Goal: Transaction & Acquisition: Purchase product/service

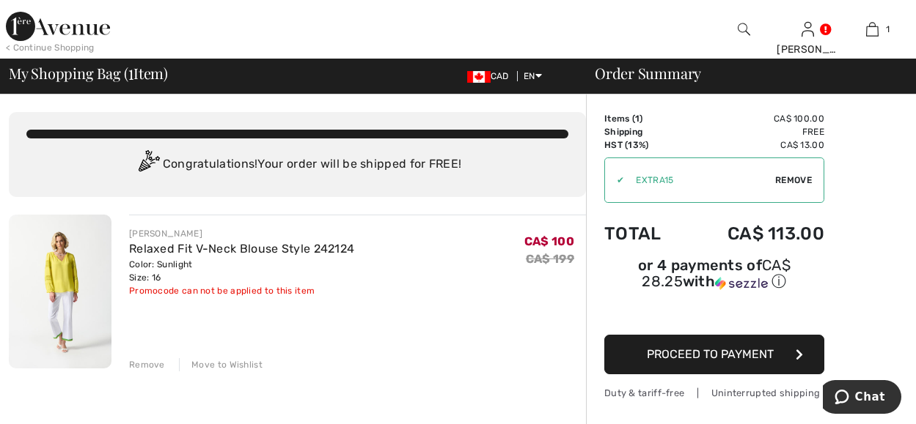
click at [59, 270] on img at bounding box center [60, 292] width 103 height 154
click at [70, 267] on img at bounding box center [60, 292] width 103 height 154
click at [71, 267] on img at bounding box center [60, 292] width 103 height 154
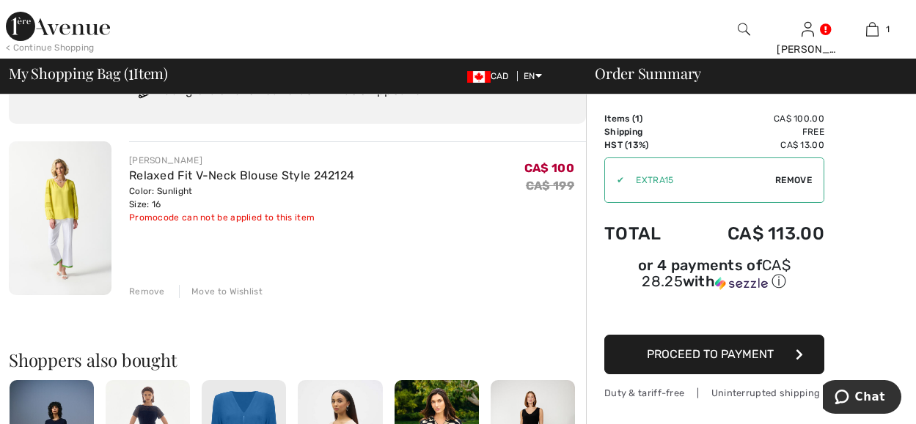
scroll to position [150, 0]
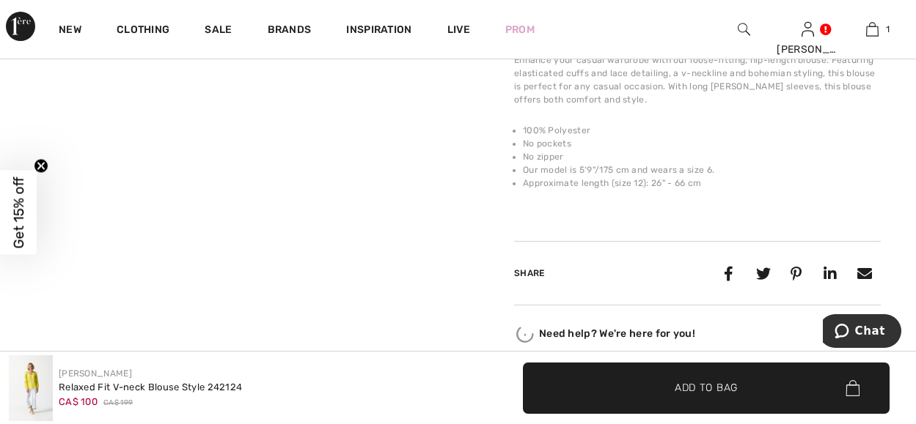
scroll to position [1099, 0]
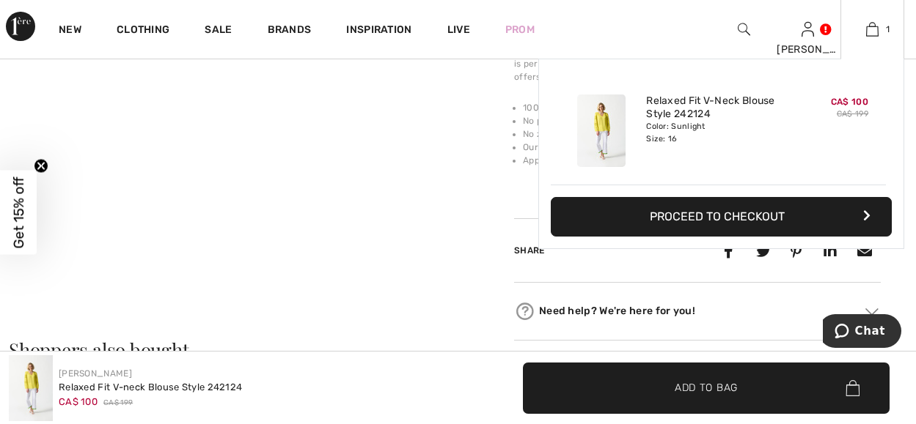
click at [716, 214] on button "Proceed to Checkout" at bounding box center [720, 217] width 341 height 40
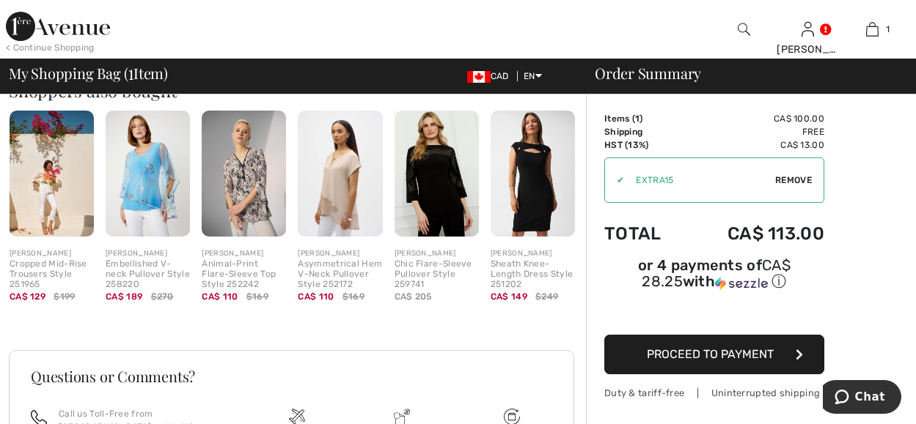
scroll to position [366, 0]
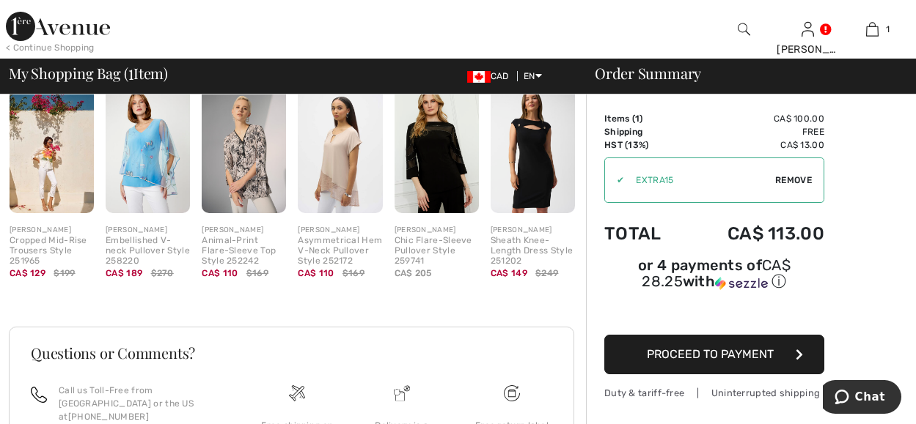
click at [776, 345] on button "Proceed to Payment" at bounding box center [714, 355] width 220 height 40
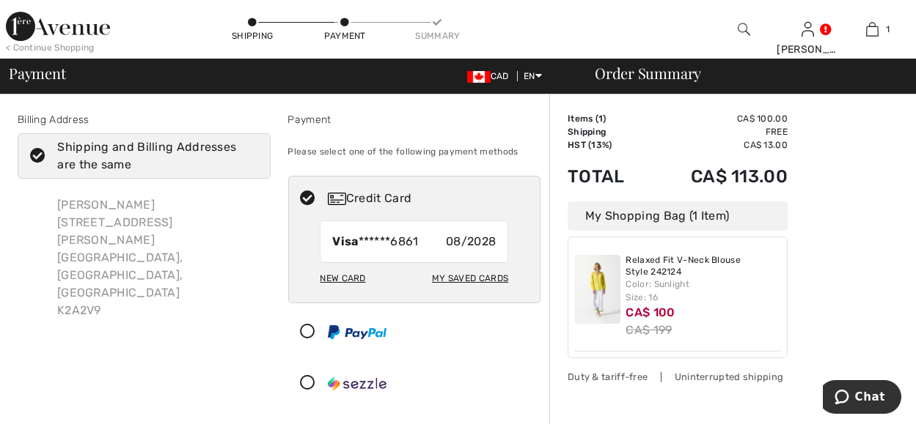
click at [474, 273] on div "My Saved Cards" at bounding box center [470, 278] width 76 height 25
radio input "true"
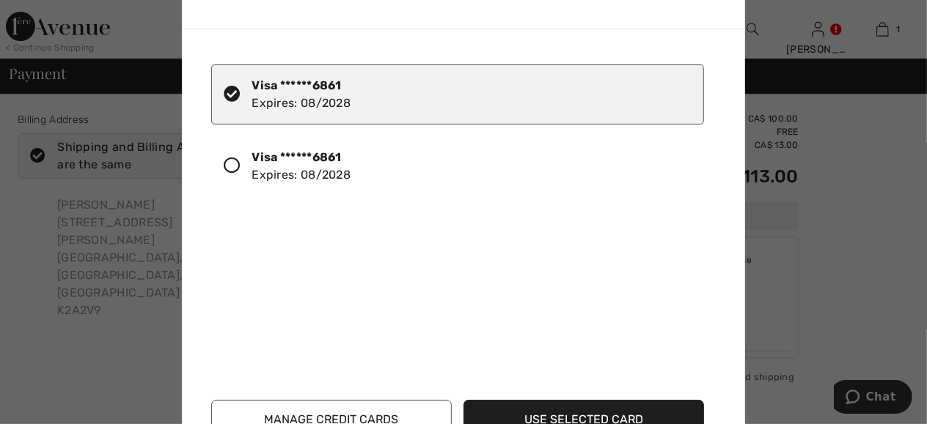
click at [534, 416] on button "Use Selected Card" at bounding box center [583, 420] width 240 height 40
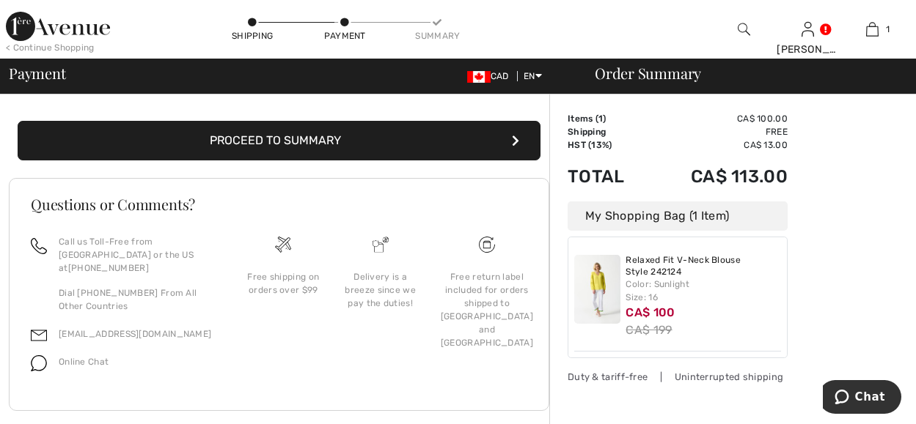
scroll to position [350, 0]
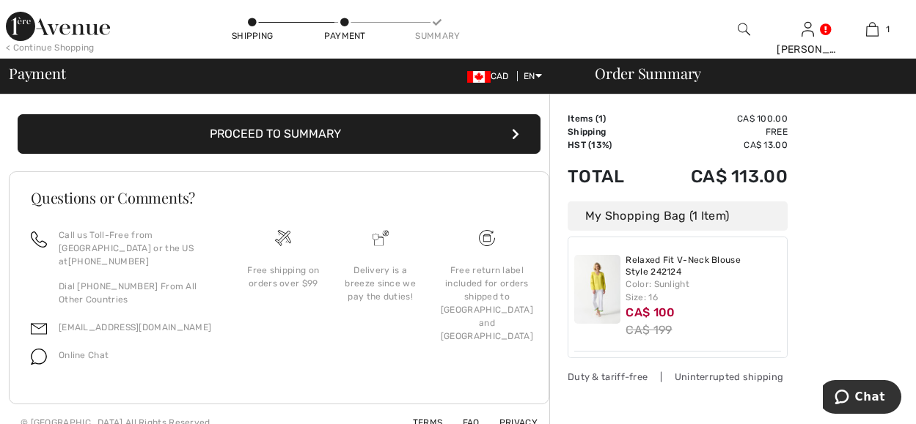
click at [316, 127] on button "Proceed to Summary" at bounding box center [279, 134] width 523 height 40
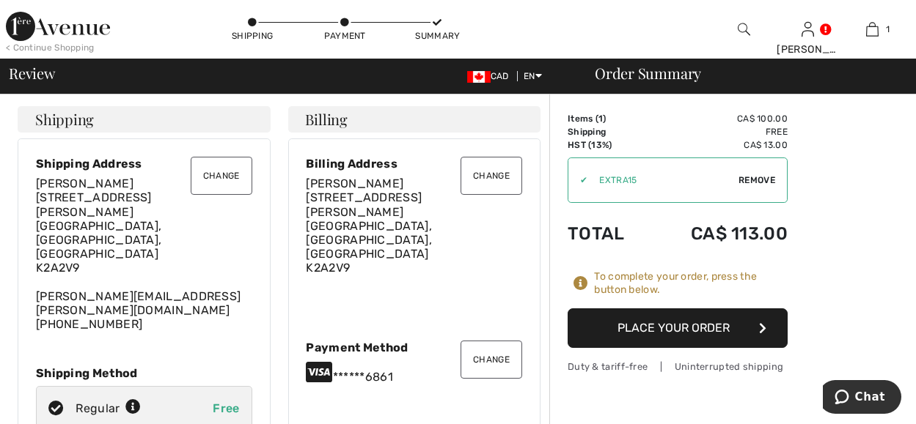
click at [224, 169] on button "Change" at bounding box center [222, 176] width 62 height 38
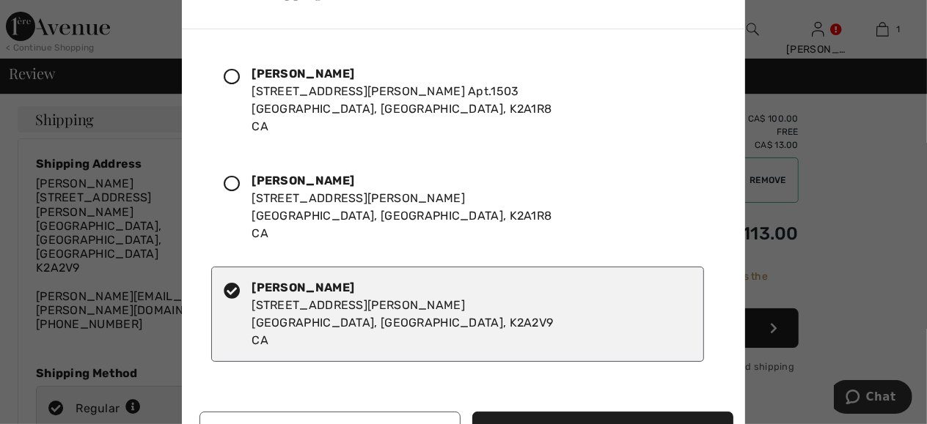
click at [230, 178] on icon at bounding box center [232, 184] width 16 height 16
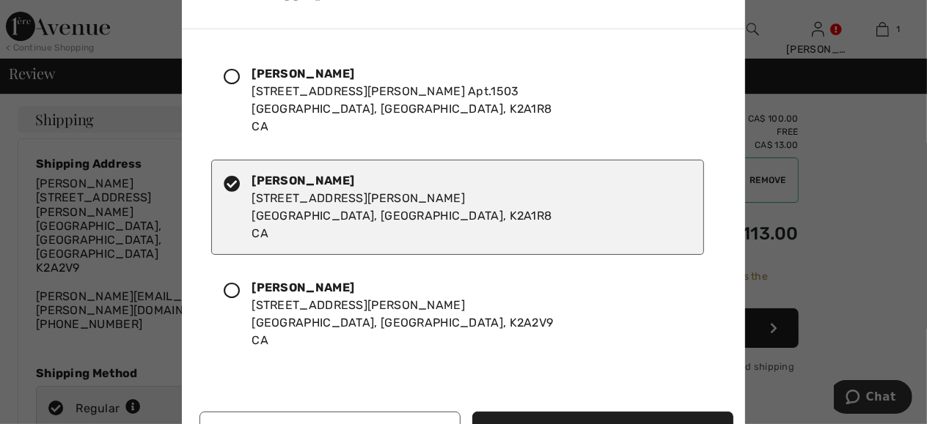
click at [232, 75] on icon at bounding box center [232, 77] width 16 height 16
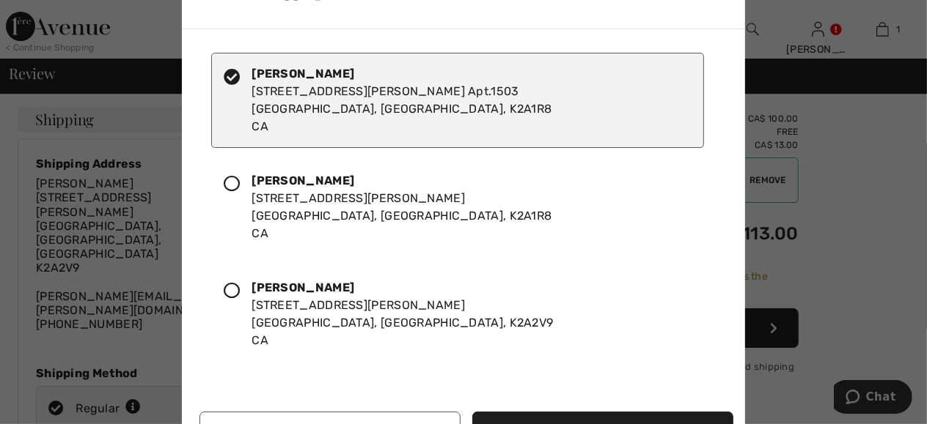
click at [230, 178] on icon at bounding box center [232, 184] width 16 height 16
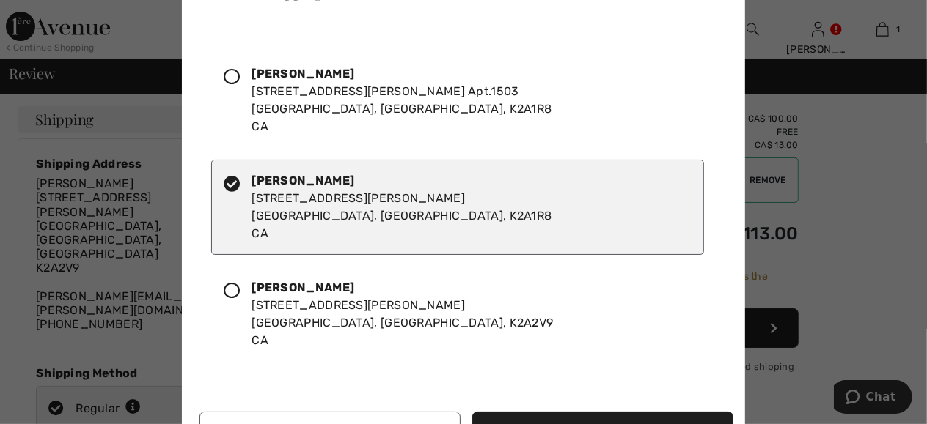
click at [376, 267] on div "Josie Finestone 882 riddell ave n Ottawa, ON, K2A2V9 CA" at bounding box center [457, 314] width 493 height 95
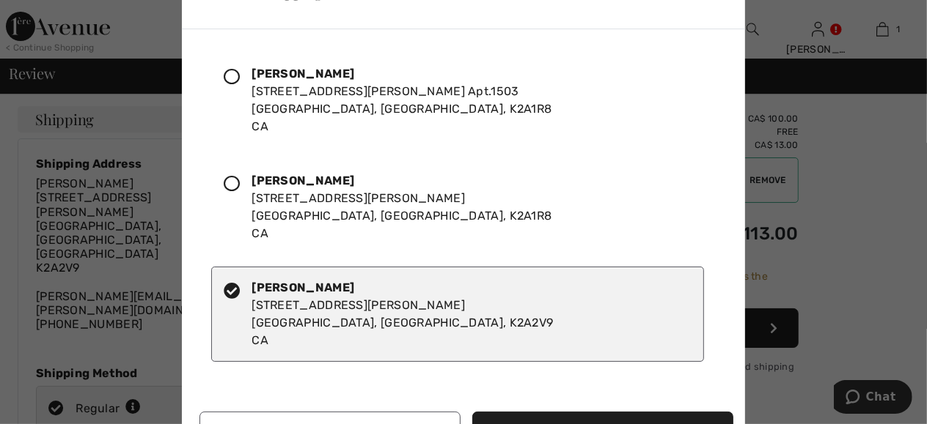
click at [229, 183] on icon at bounding box center [232, 184] width 16 height 16
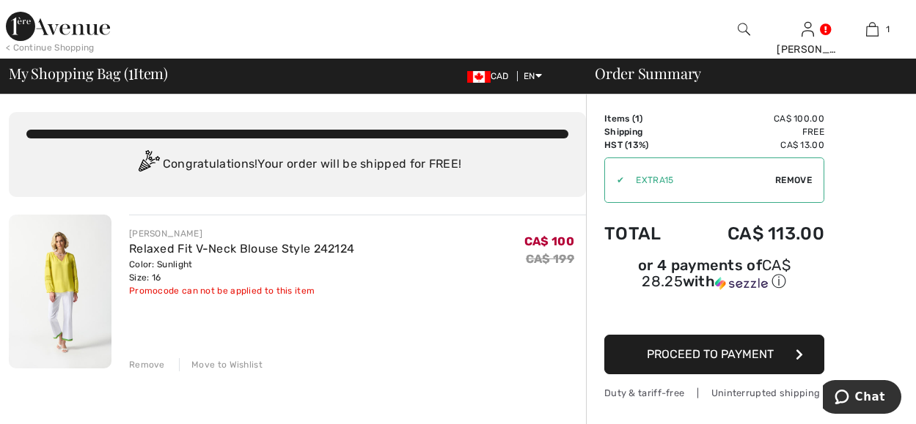
click at [731, 348] on span "Proceed to Payment" at bounding box center [710, 354] width 127 height 14
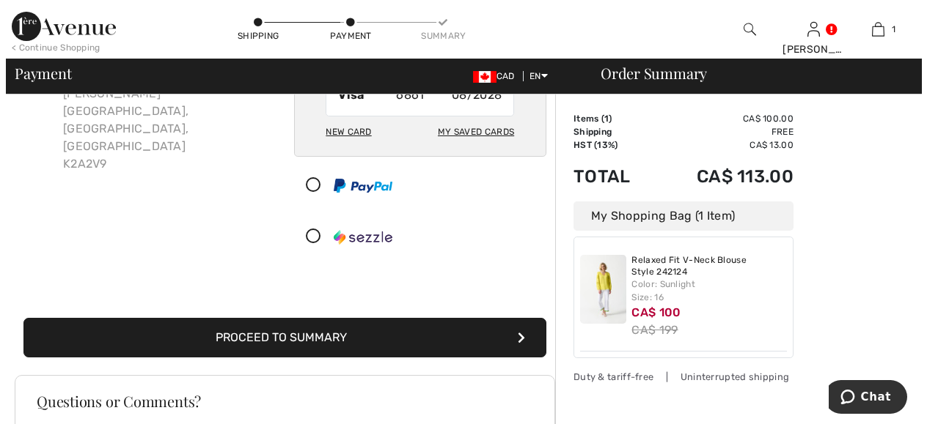
scroll to position [73, 0]
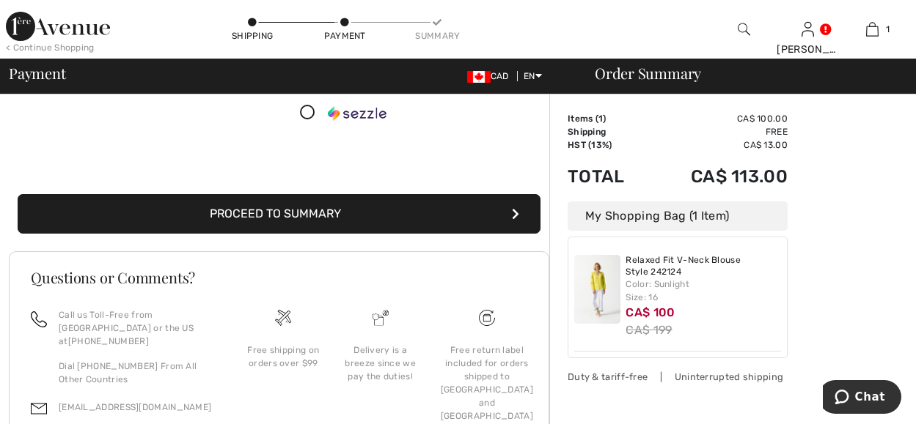
scroll to position [293, 0]
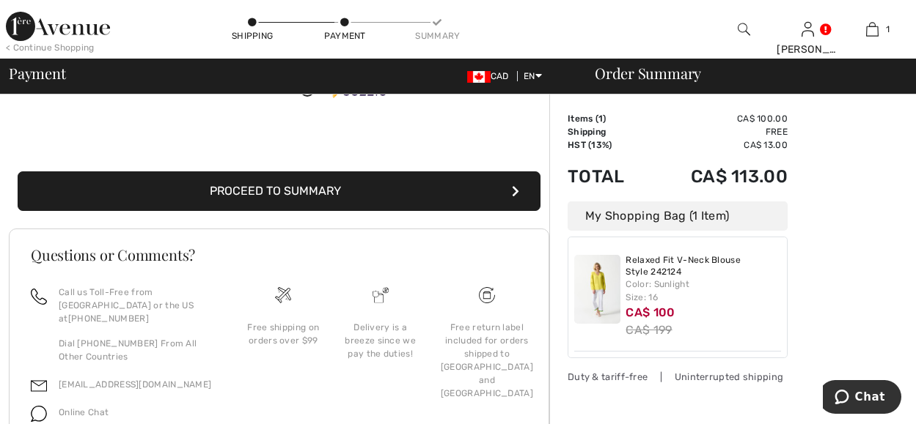
click at [314, 188] on button "Proceed to Summary" at bounding box center [279, 192] width 523 height 40
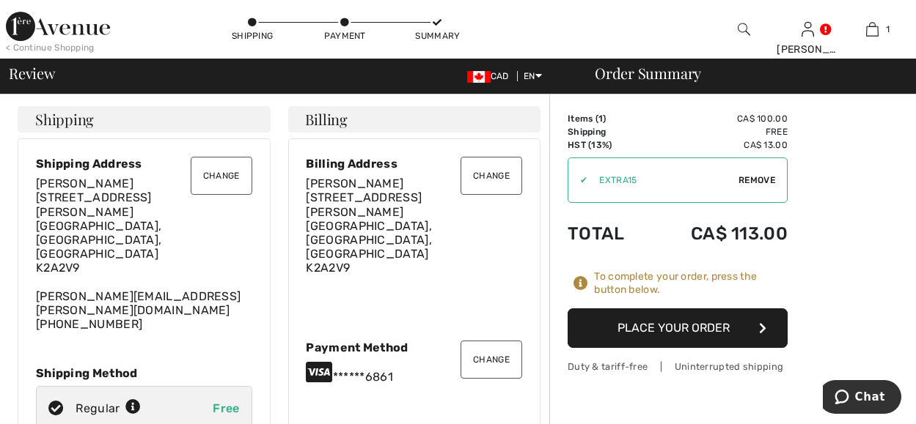
click at [212, 172] on button "Change" at bounding box center [222, 176] width 62 height 38
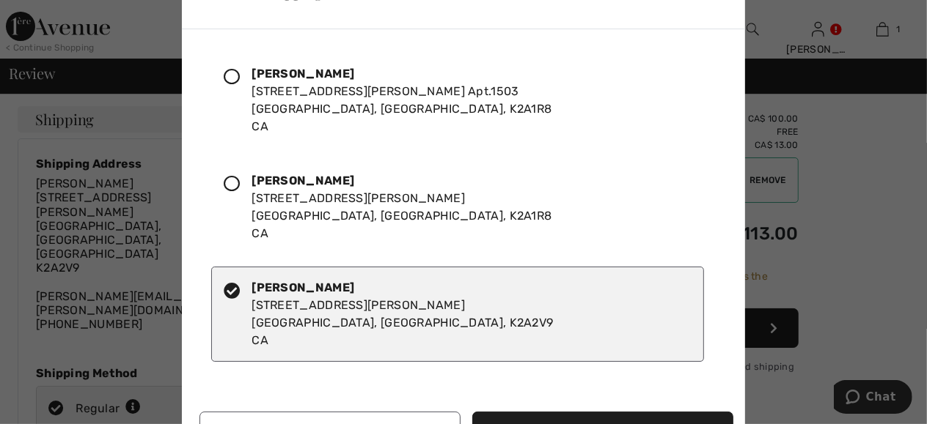
click at [229, 182] on icon at bounding box center [232, 184] width 16 height 16
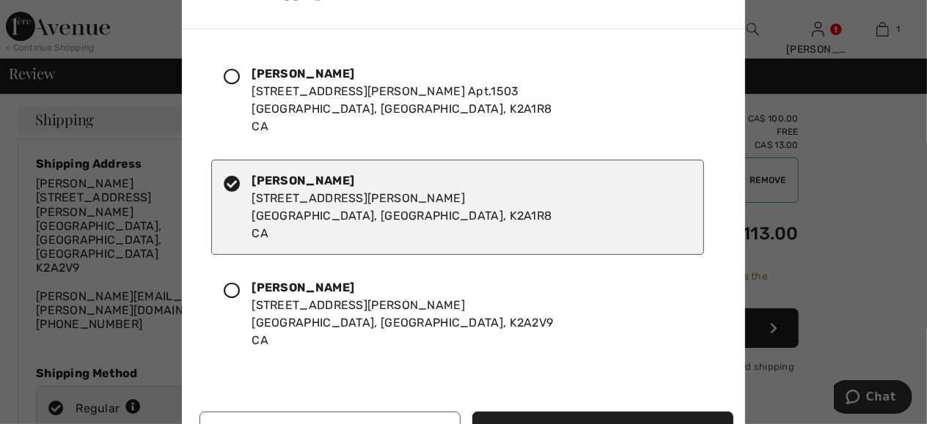
click at [597, 420] on button "Ship to Selected Address" at bounding box center [602, 432] width 261 height 40
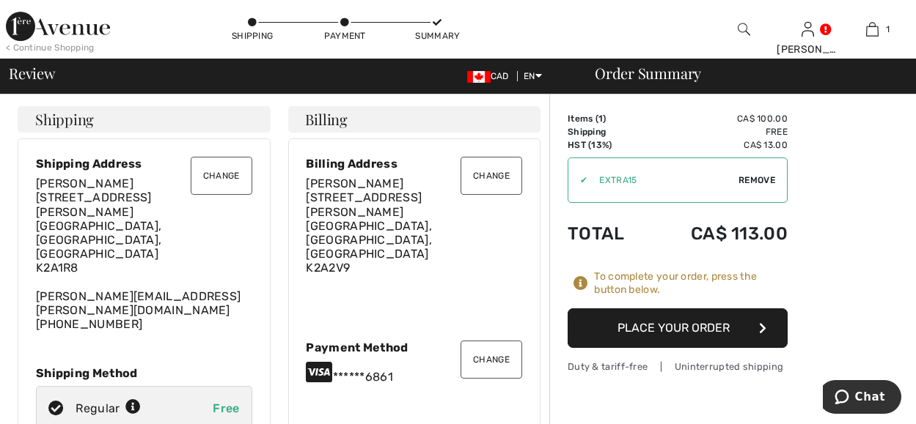
click at [482, 171] on button "Change" at bounding box center [491, 176] width 62 height 38
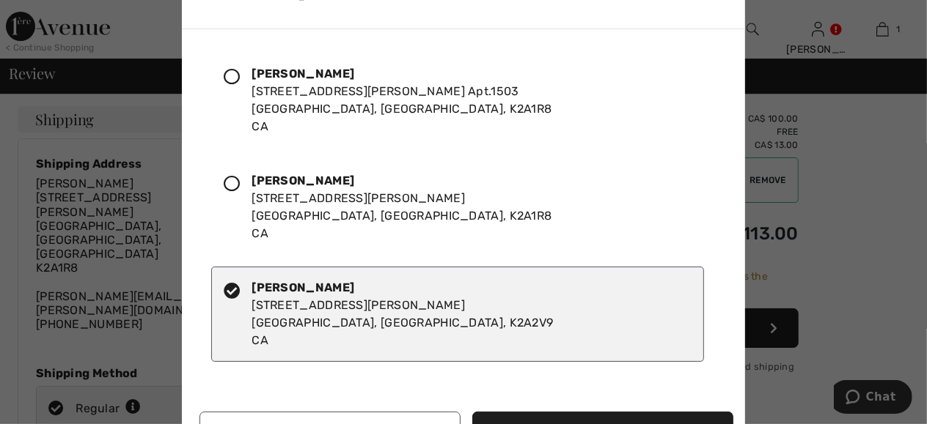
click at [229, 180] on icon at bounding box center [232, 184] width 16 height 16
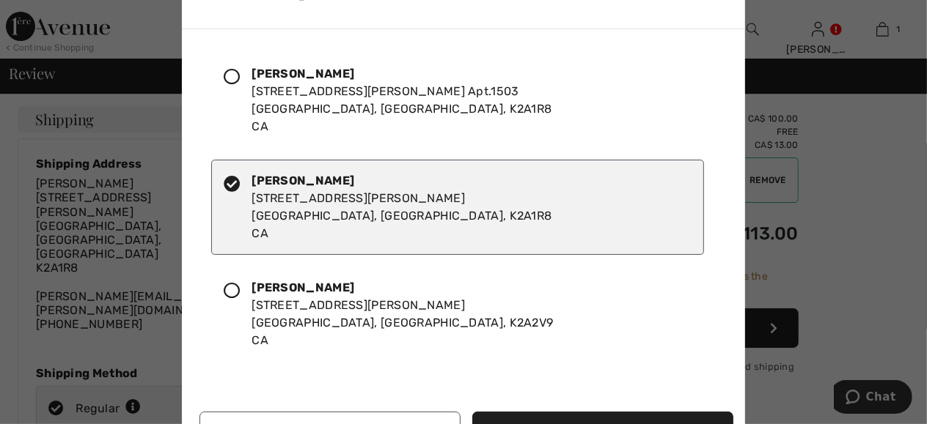
click at [573, 416] on button "Set Billing Address" at bounding box center [602, 432] width 261 height 40
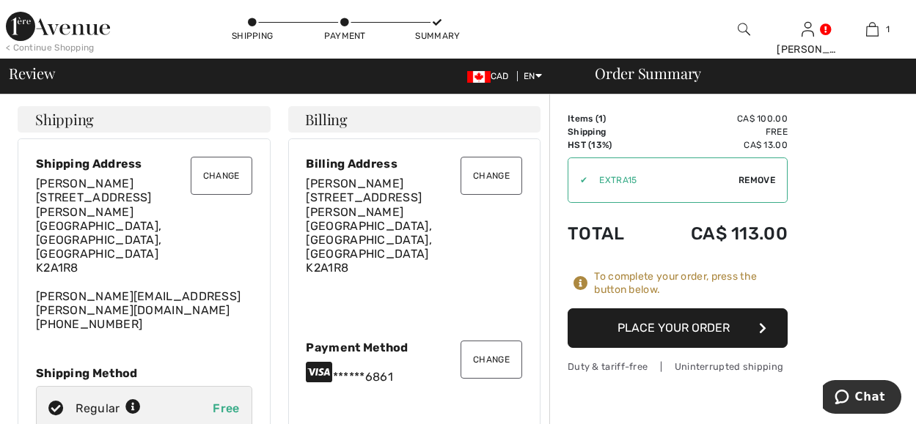
scroll to position [73, 0]
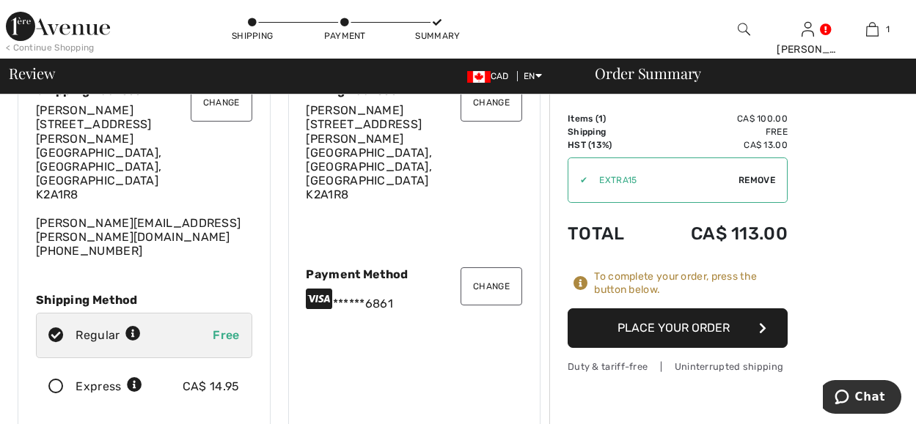
click at [679, 330] on button "Place Your Order" at bounding box center [677, 329] width 220 height 40
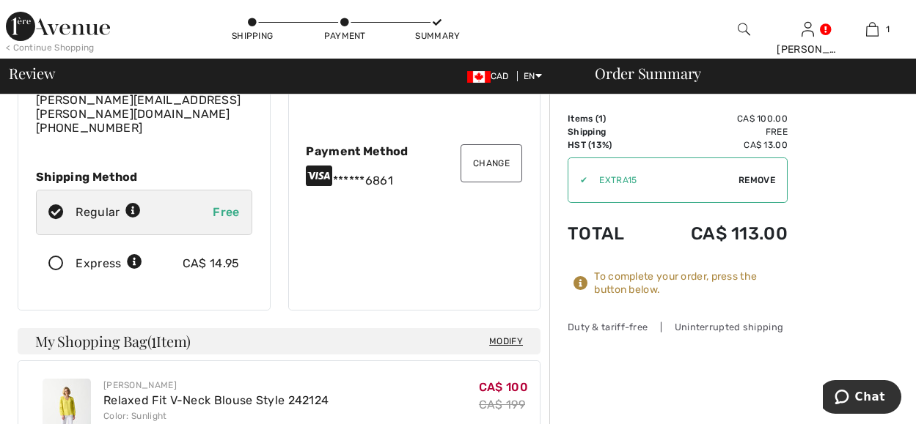
scroll to position [220, 0]
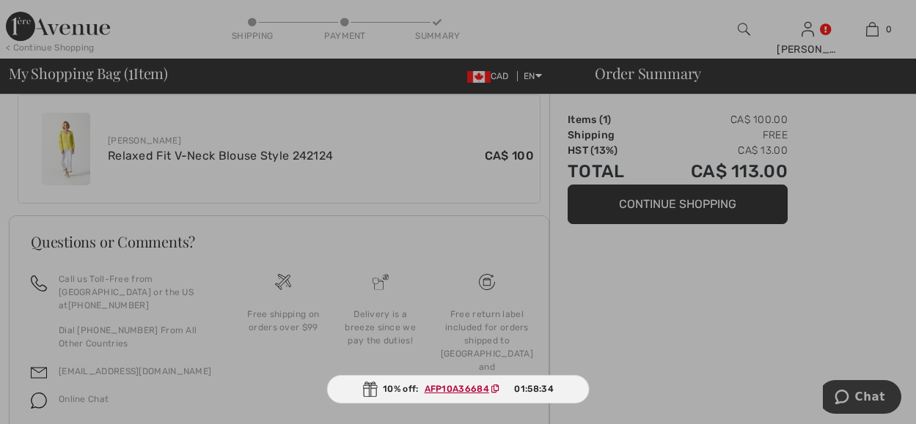
scroll to position [612, 0]
click at [442, 384] on ins "AFP10A36684" at bounding box center [457, 389] width 65 height 10
click at [700, 202] on div at bounding box center [458, 212] width 916 height 424
click at [612, 197] on div at bounding box center [458, 212] width 916 height 424
